Goal: Information Seeking & Learning: Learn about a topic

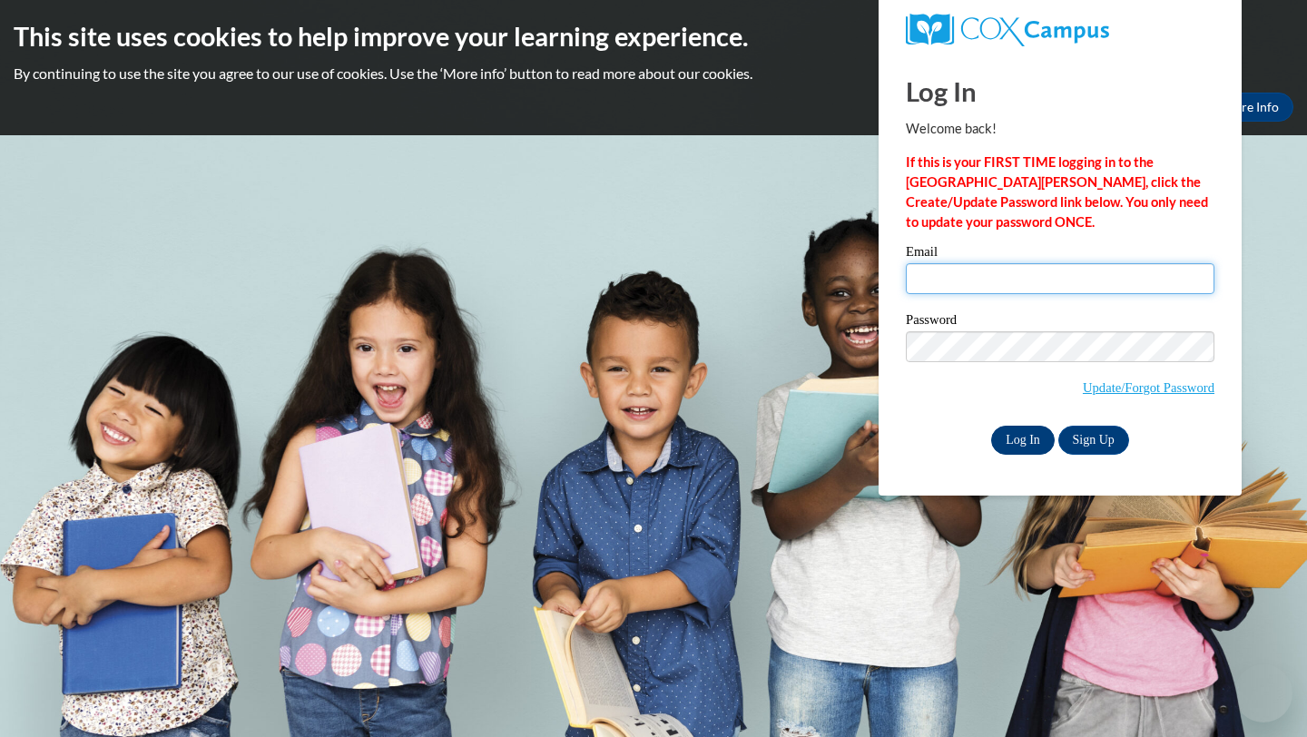
type input "iheard1@student.clayton.edu"
click at [1031, 436] on input "Log In" at bounding box center [1023, 440] width 64 height 29
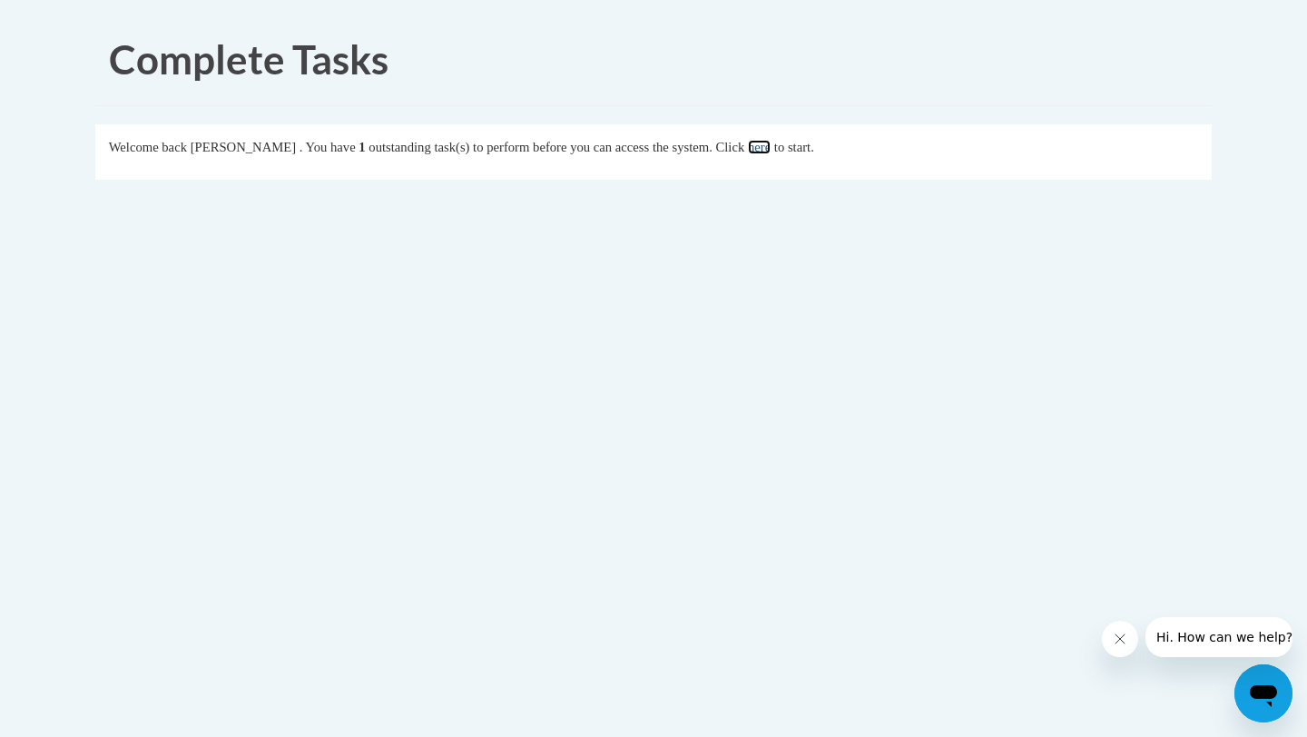
click at [770, 148] on link "here" at bounding box center [759, 147] width 23 height 15
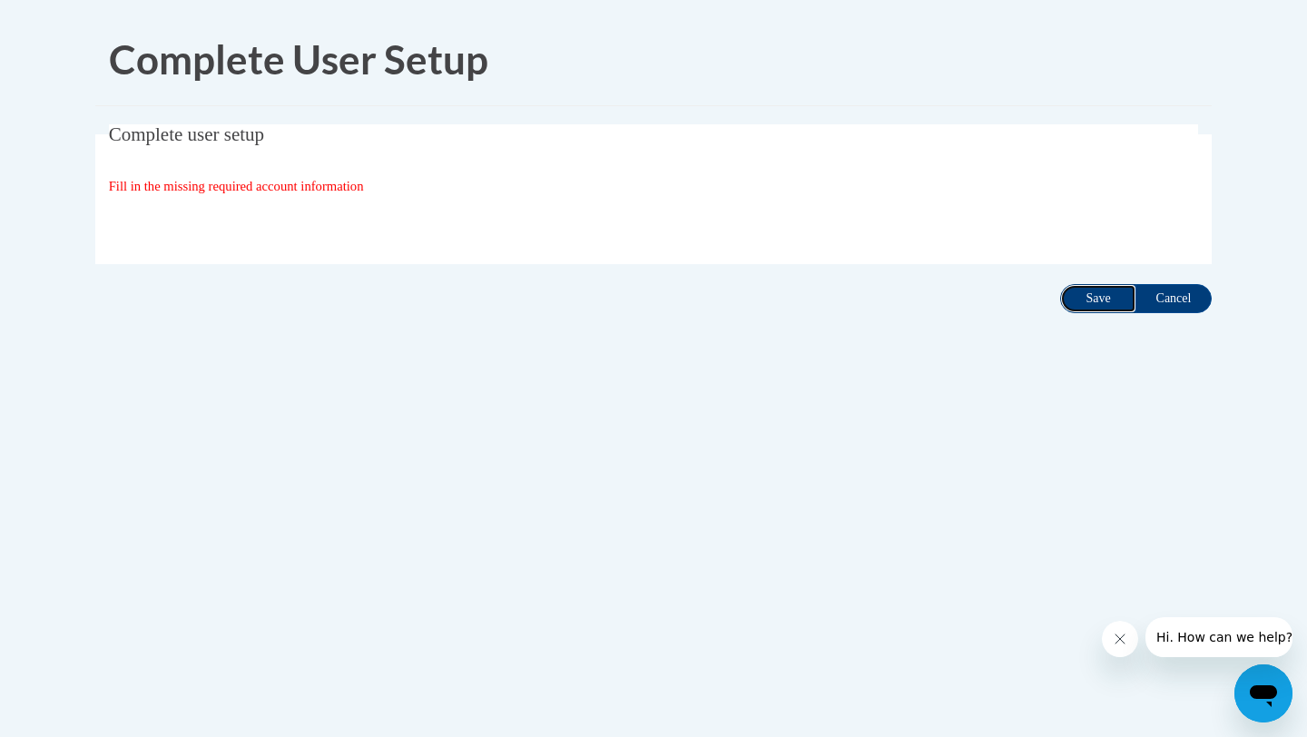
click at [1071, 300] on input "Save" at bounding box center [1098, 298] width 76 height 29
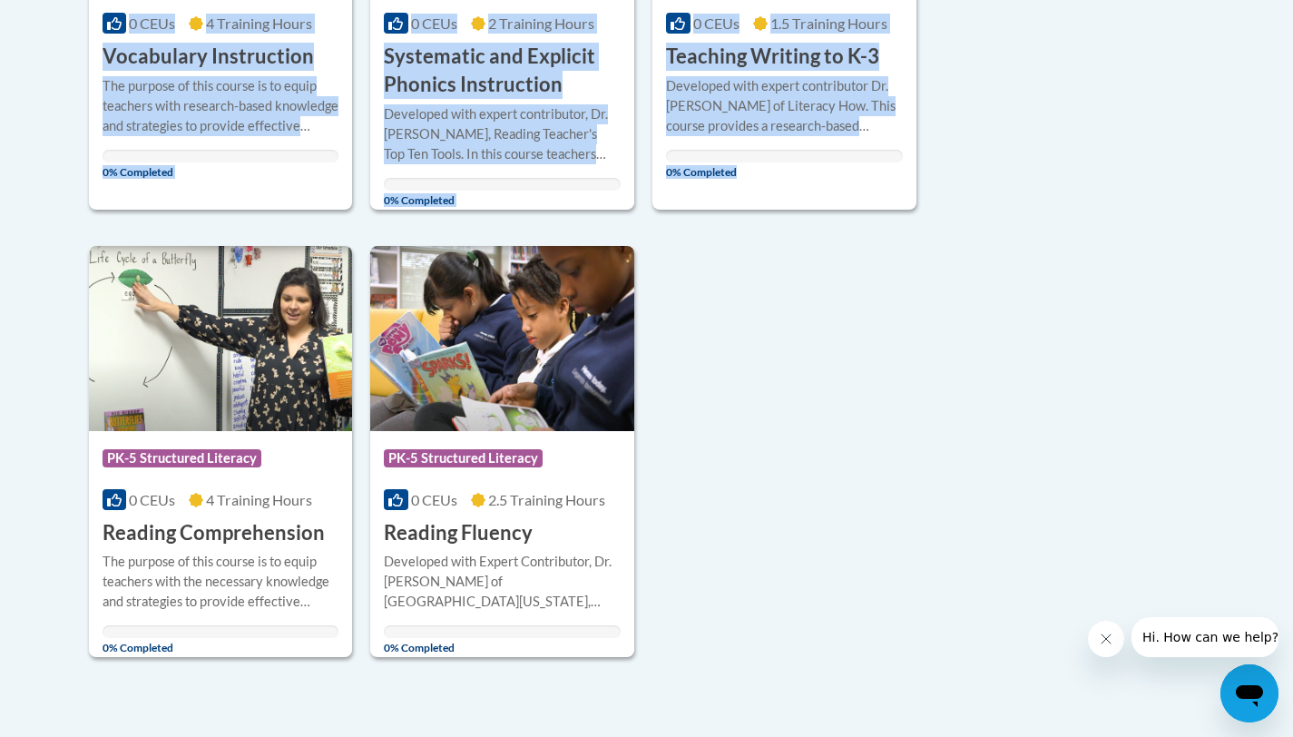
scroll to position [709, 0]
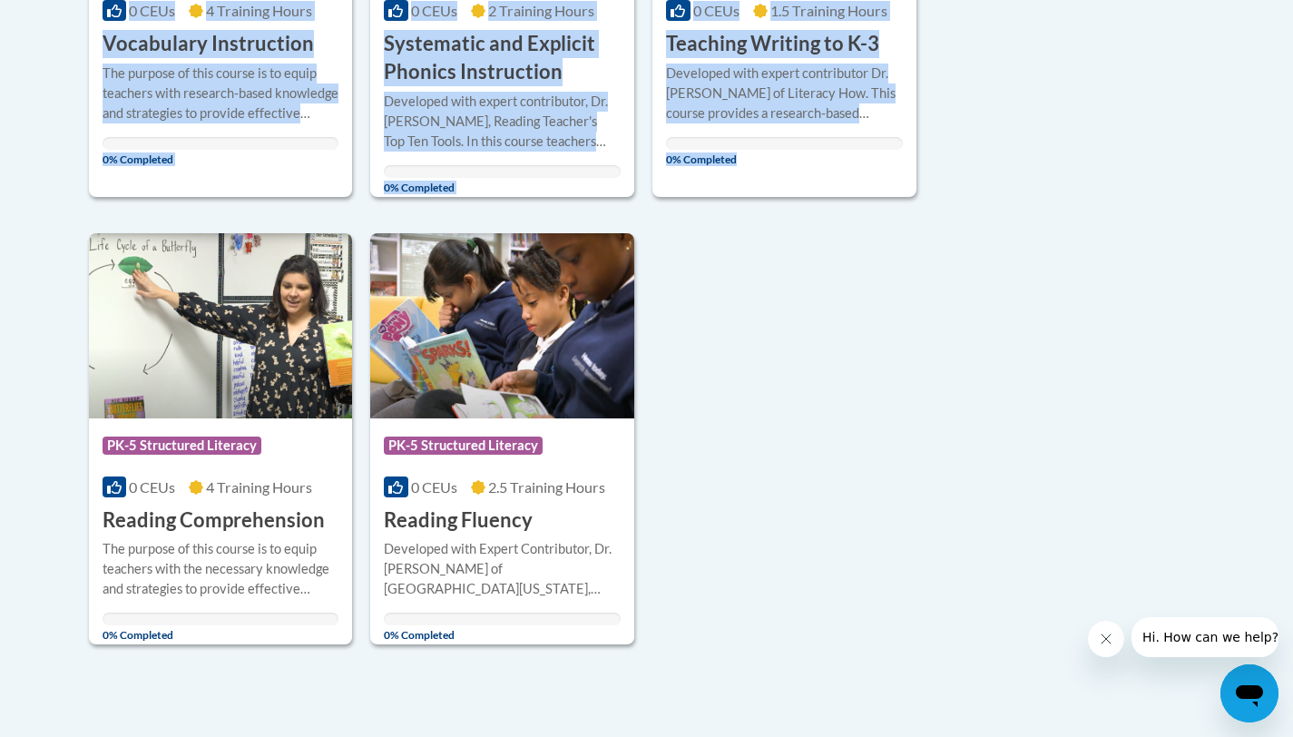
drag, startPoint x: 1306, startPoint y: 151, endPoint x: 1111, endPoint y: 447, distance: 354.6
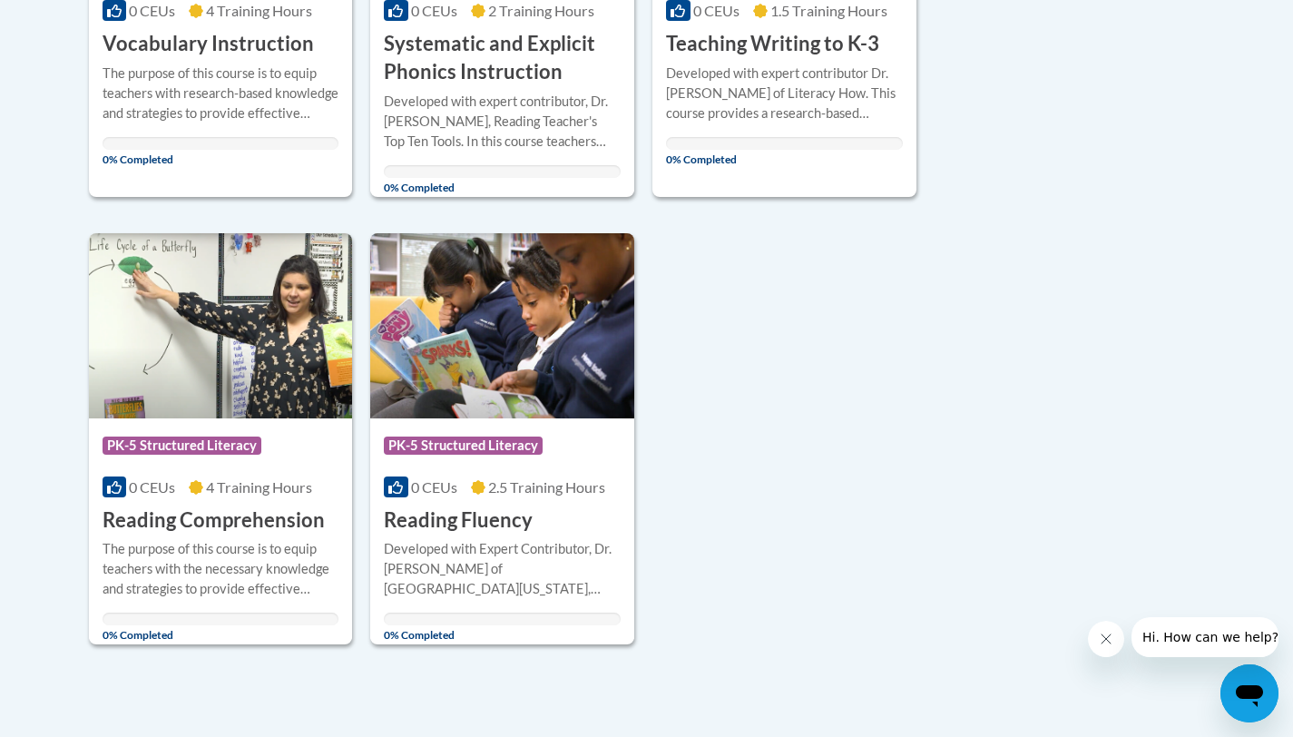
click at [1114, 465] on div "Sort Date Enrolled Title (A-Z) «« « 1-5 » »» 5 Activities CEUs Course Category:…" at bounding box center [646, 172] width 1143 height 945
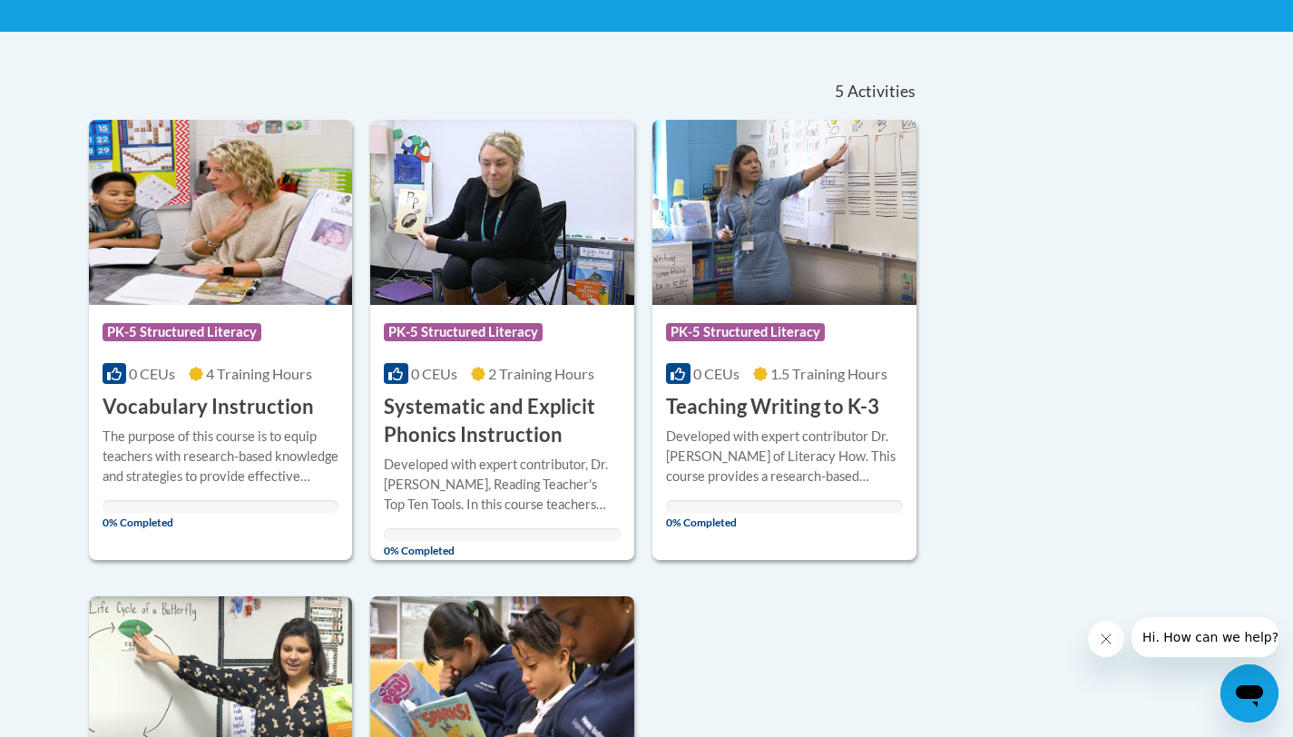
scroll to position [372, 0]
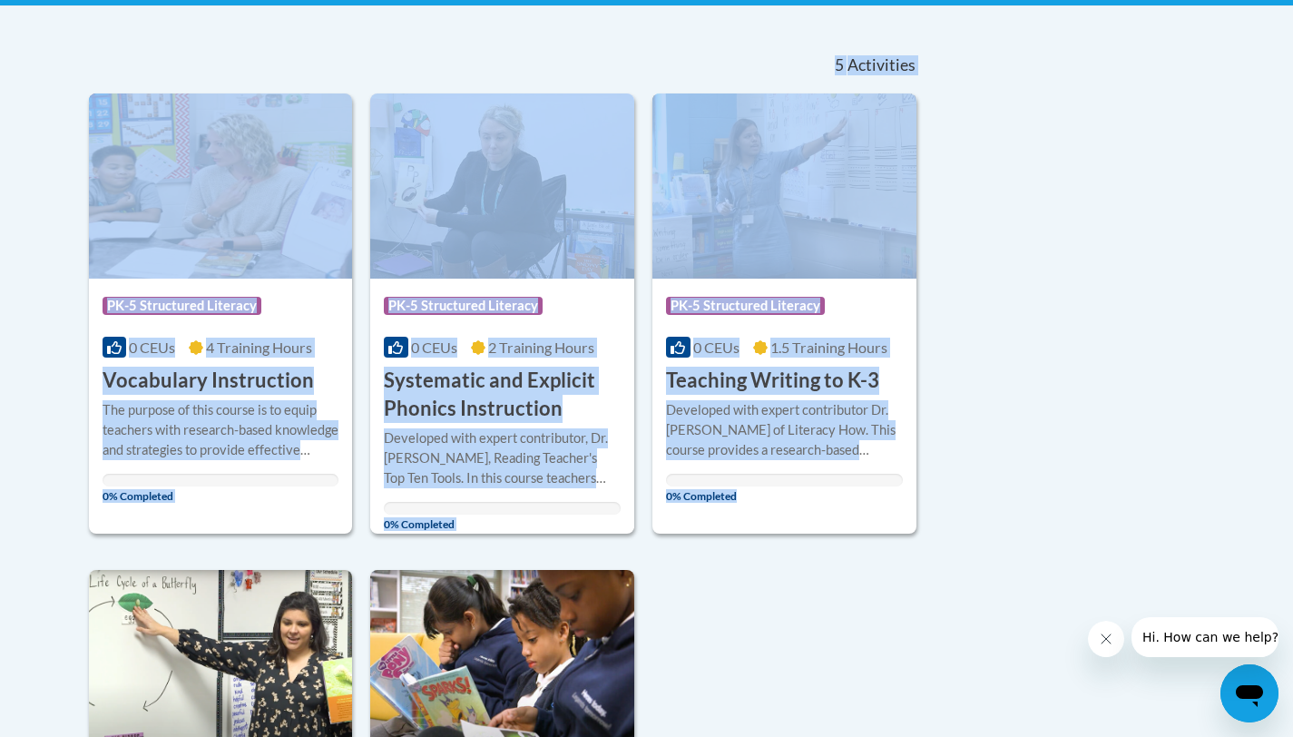
drag, startPoint x: 1306, startPoint y: 458, endPoint x: 1211, endPoint y: 318, distance: 169.4
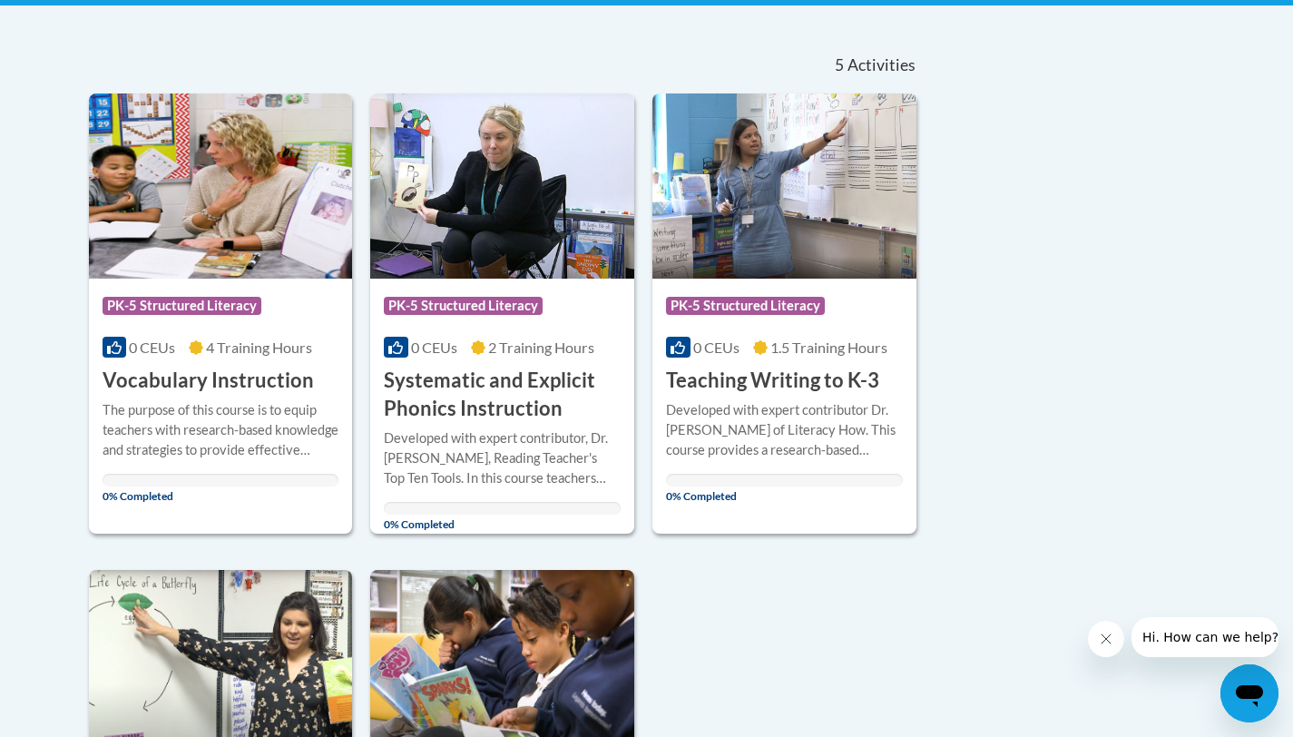
click at [1180, 309] on div "Sort Date Enrolled Title (A-Z) «« « 1-5 » »» 5 Activities CEUs Course Category:…" at bounding box center [646, 508] width 1143 height 945
click at [245, 222] on img at bounding box center [221, 185] width 264 height 185
